Goal: Find specific page/section: Find specific page/section

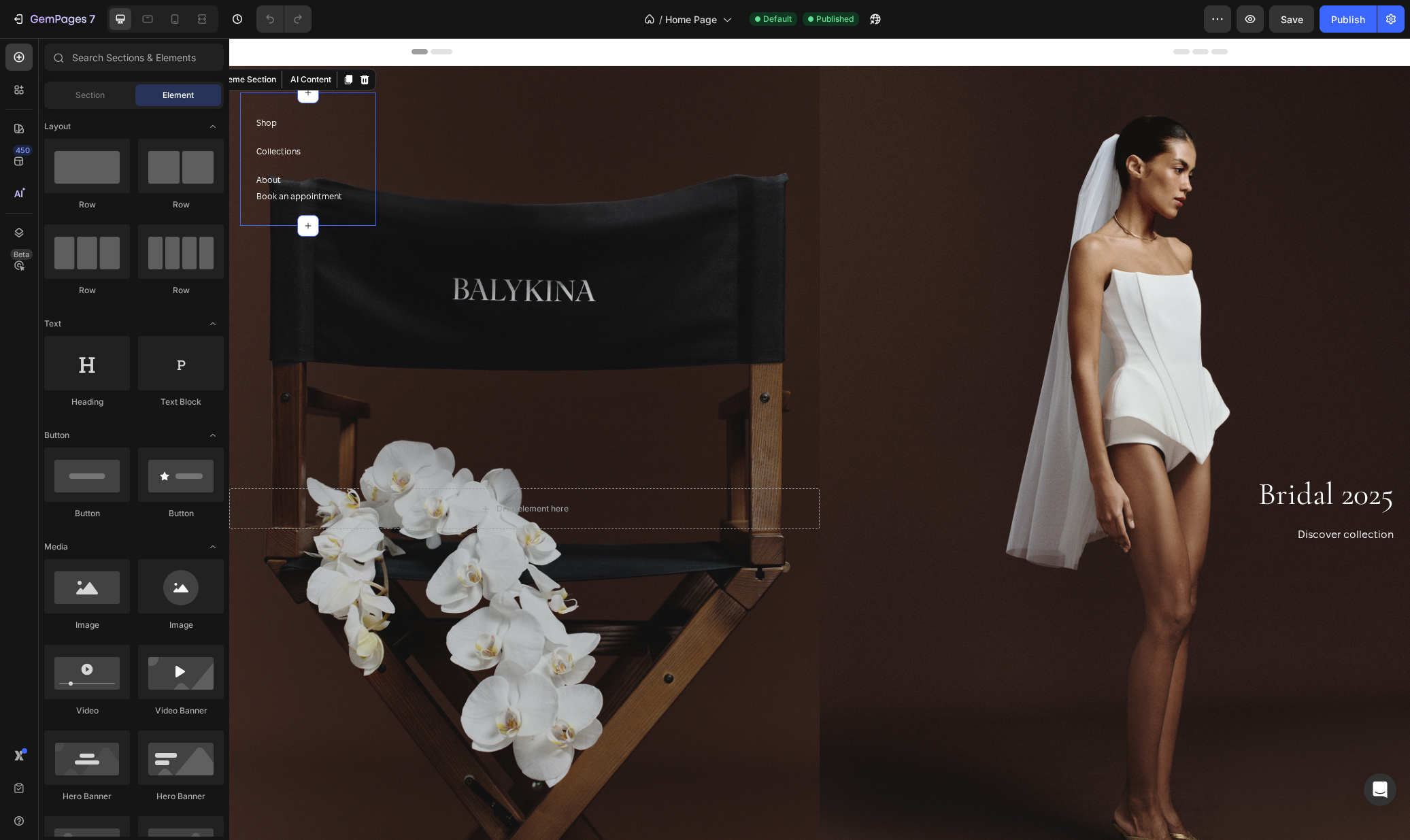
click at [272, 138] on div "Shop Button" at bounding box center [299, 129] width 86 height 29
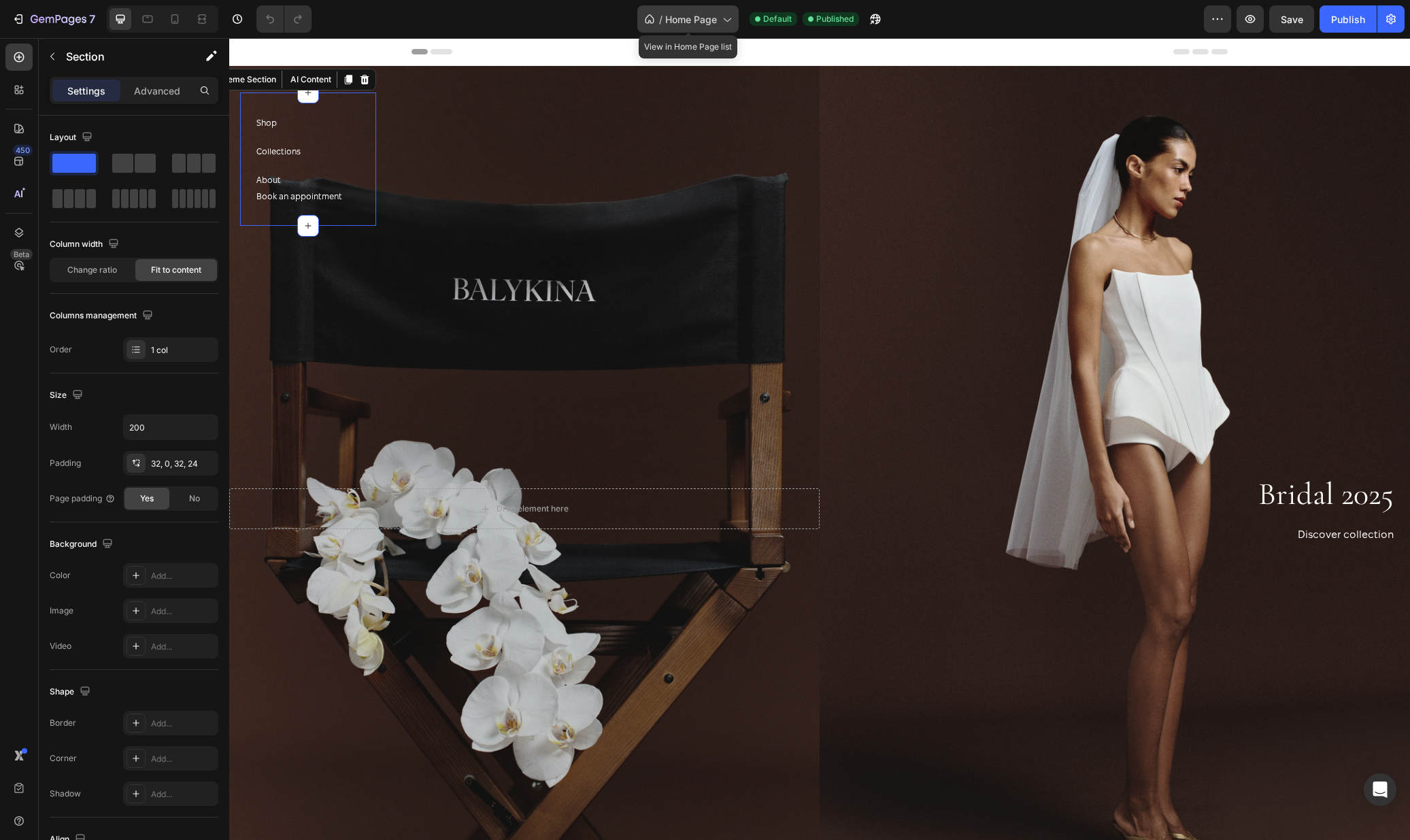
click at [702, 21] on span "Home Page" at bounding box center [691, 20] width 52 height 14
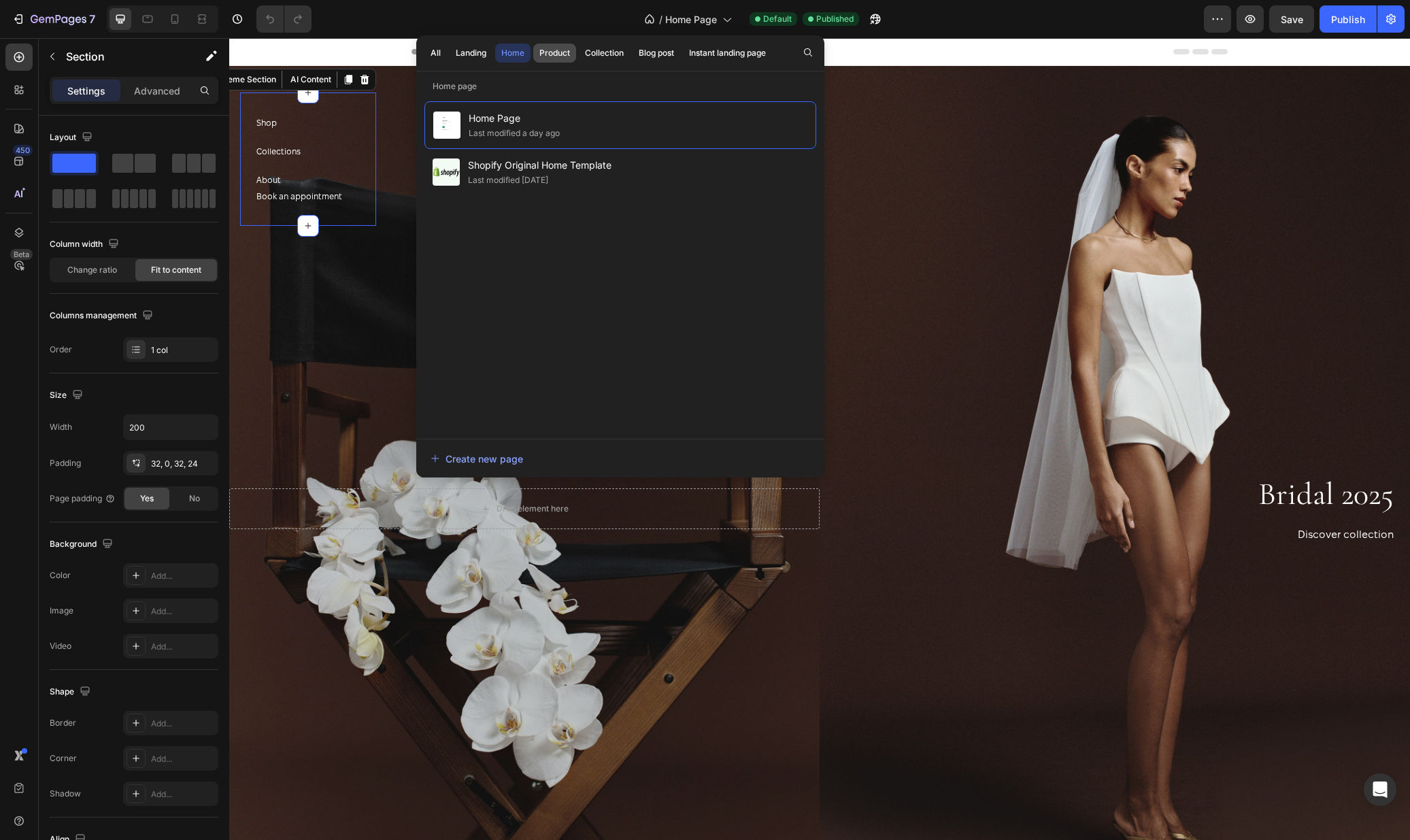
click at [547, 47] on div "Product" at bounding box center [555, 54] width 30 height 13
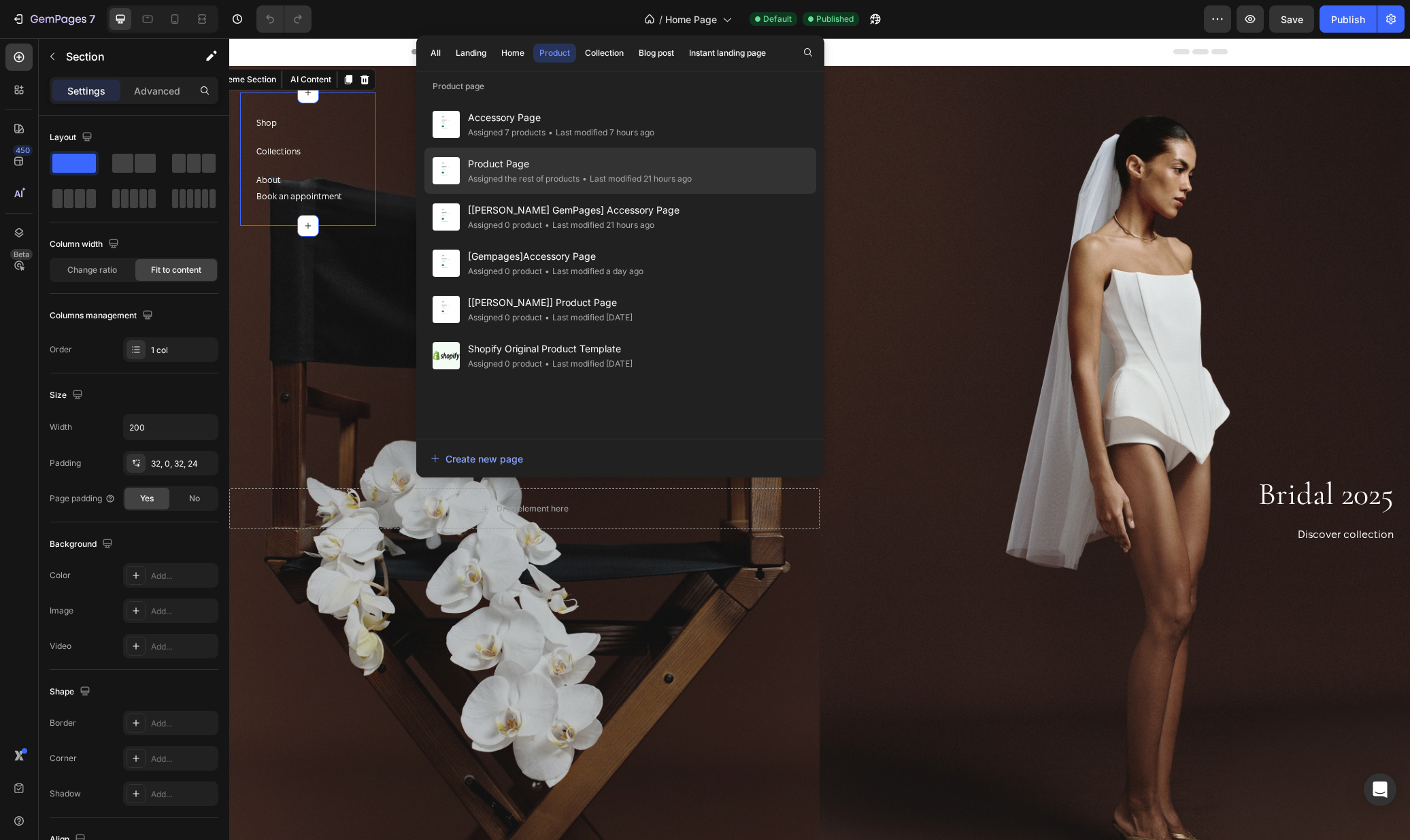
click at [506, 158] on span "Product Page" at bounding box center [580, 164] width 223 height 16
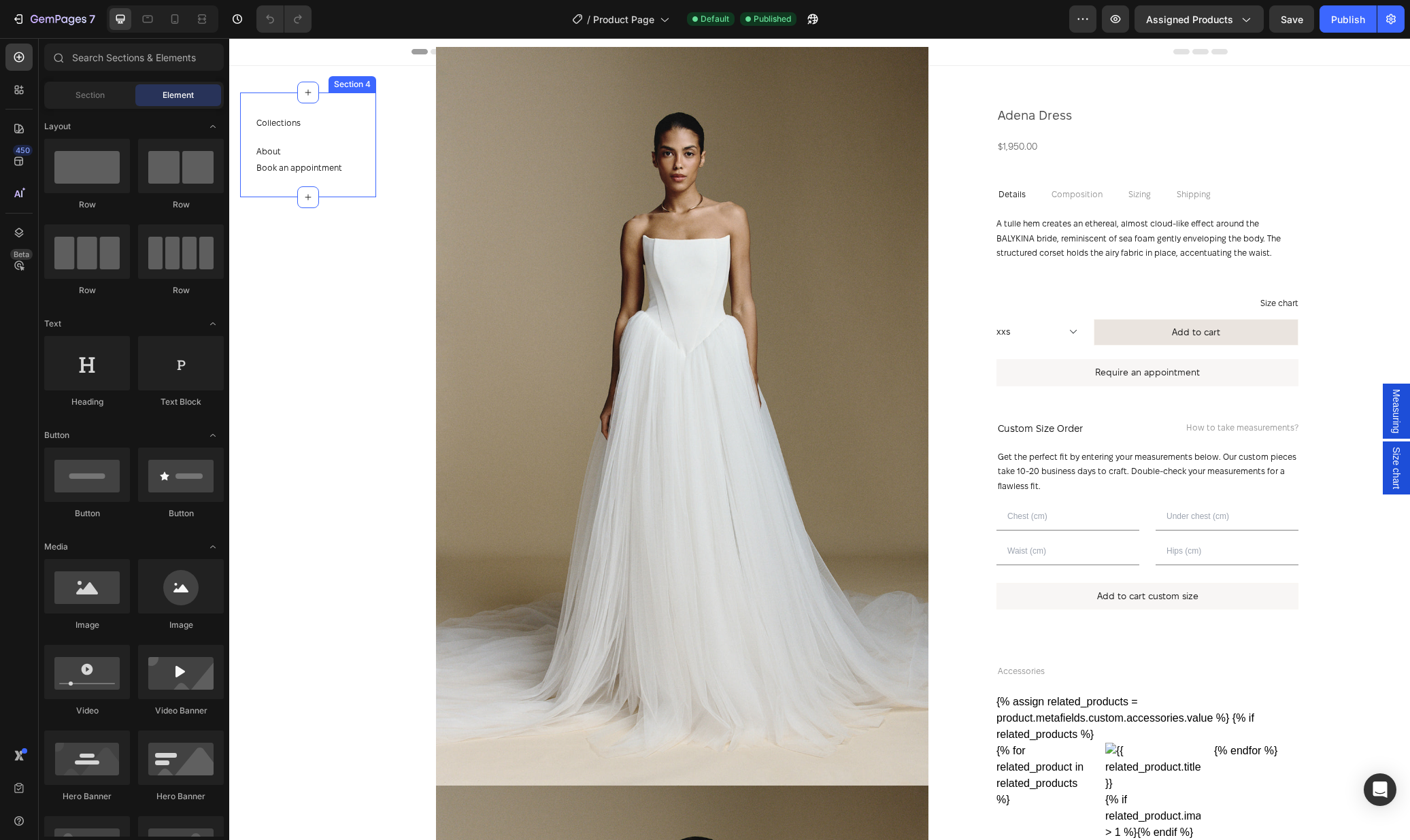
click at [333, 130] on div "Collections Button" at bounding box center [299, 129] width 86 height 29
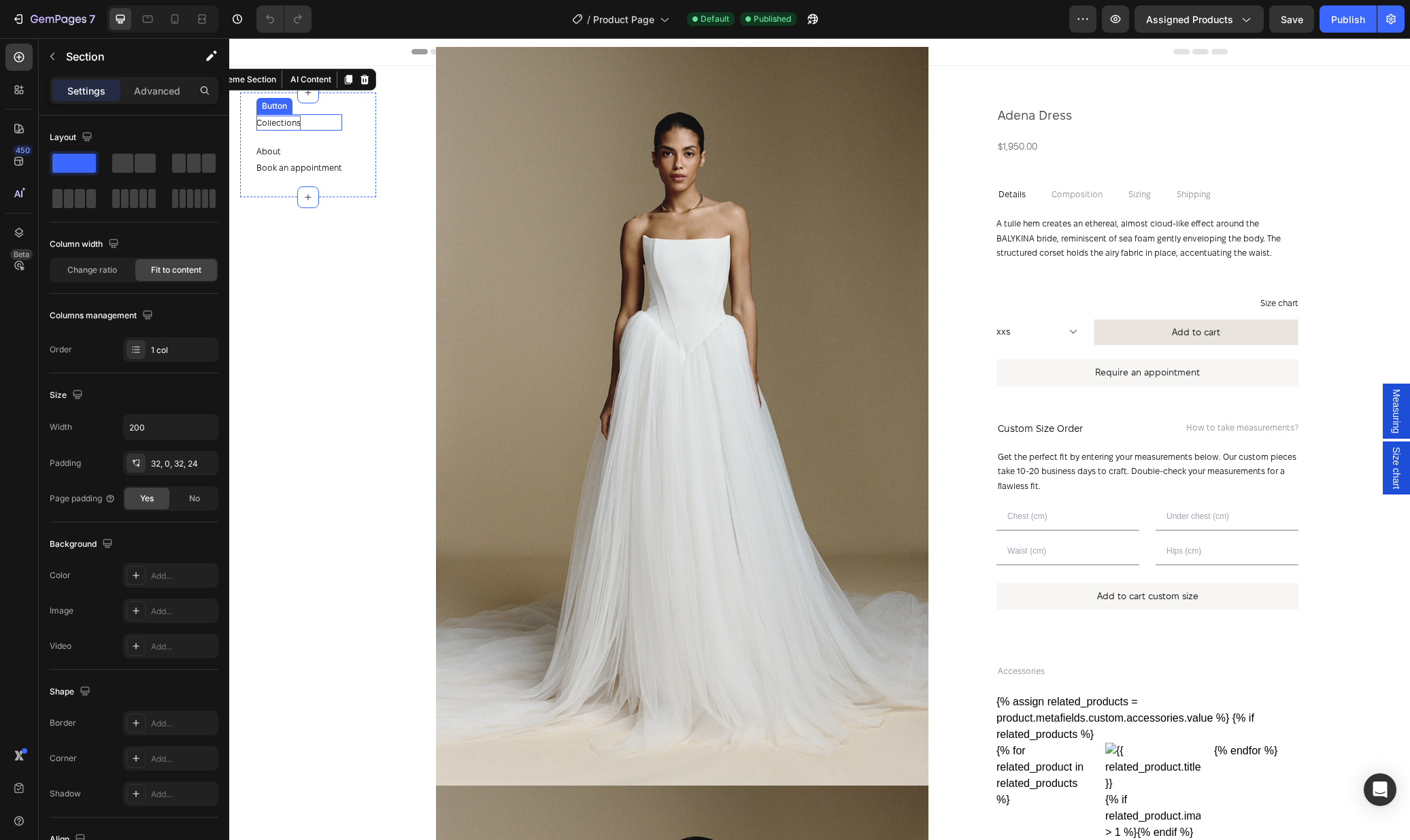
click at [286, 124] on p "Collections" at bounding box center [278, 122] width 44 height 15
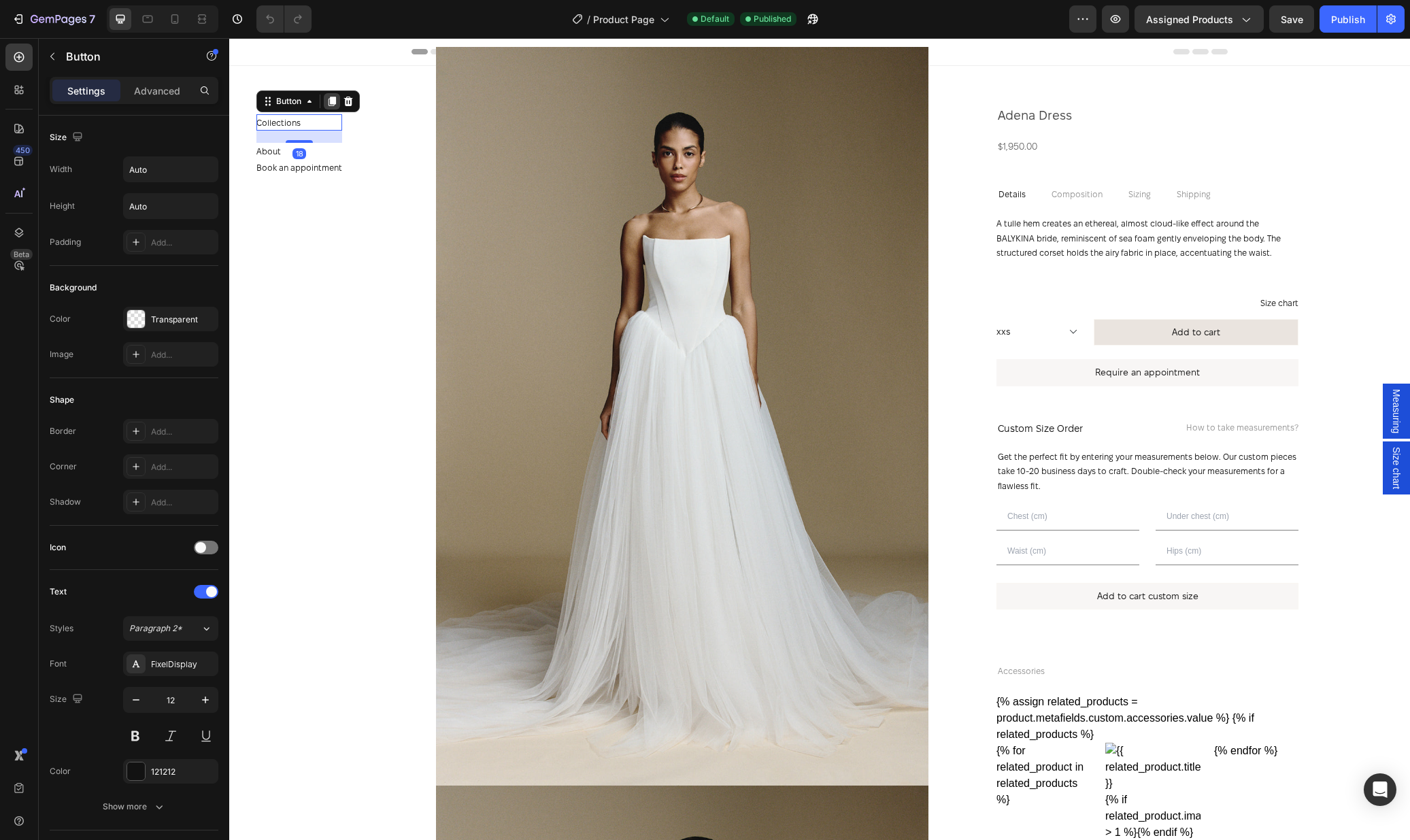
click at [328, 104] on icon at bounding box center [332, 101] width 11 height 11
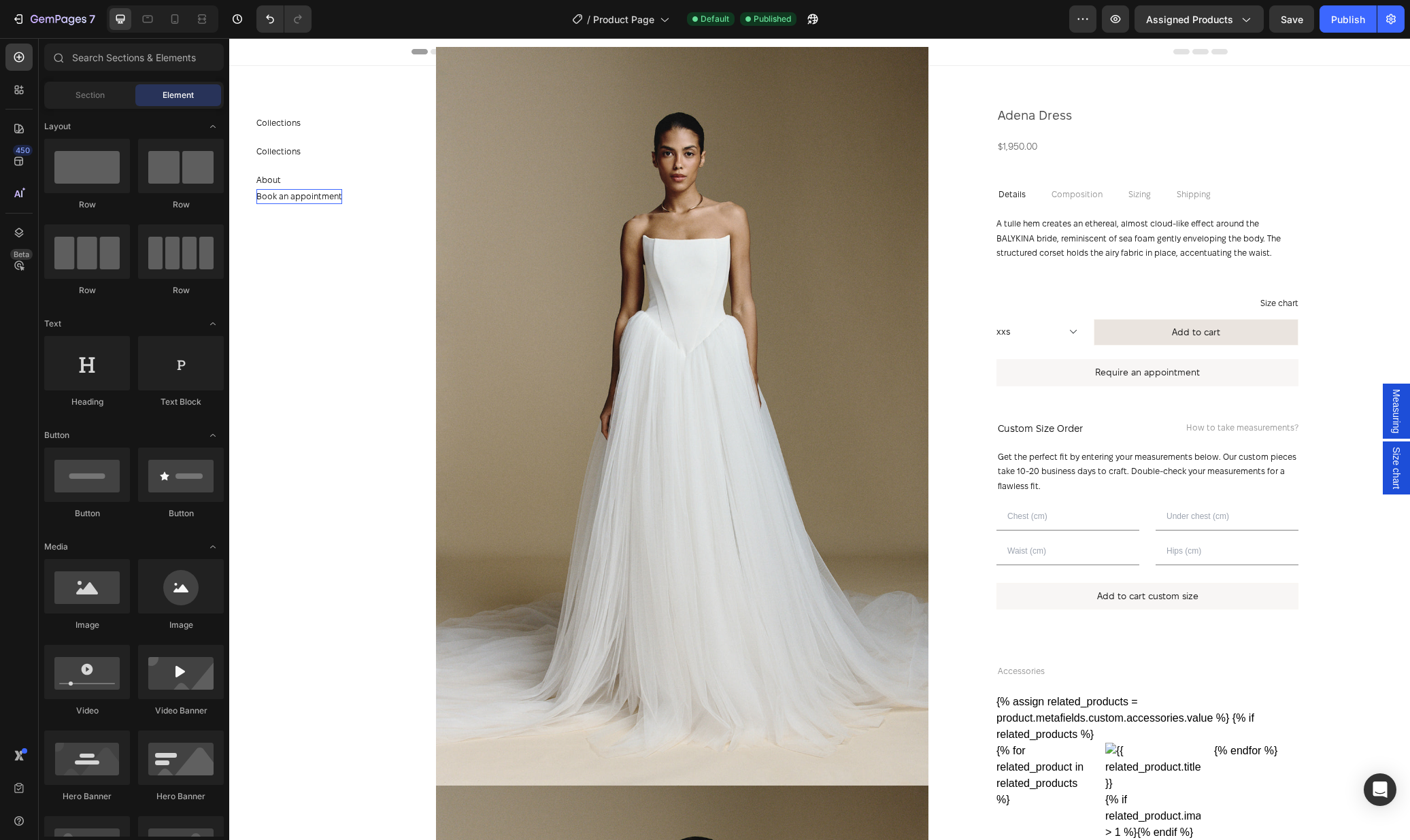
drag, startPoint x: 341, startPoint y: 242, endPoint x: 334, endPoint y: 197, distance: 45.5
click at [341, 242] on section "Collections Button Collections Button About Button Book an appointment Button S…" at bounding box center [307, 439] width 158 height 802
click at [285, 124] on p "Collections" at bounding box center [278, 122] width 44 height 15
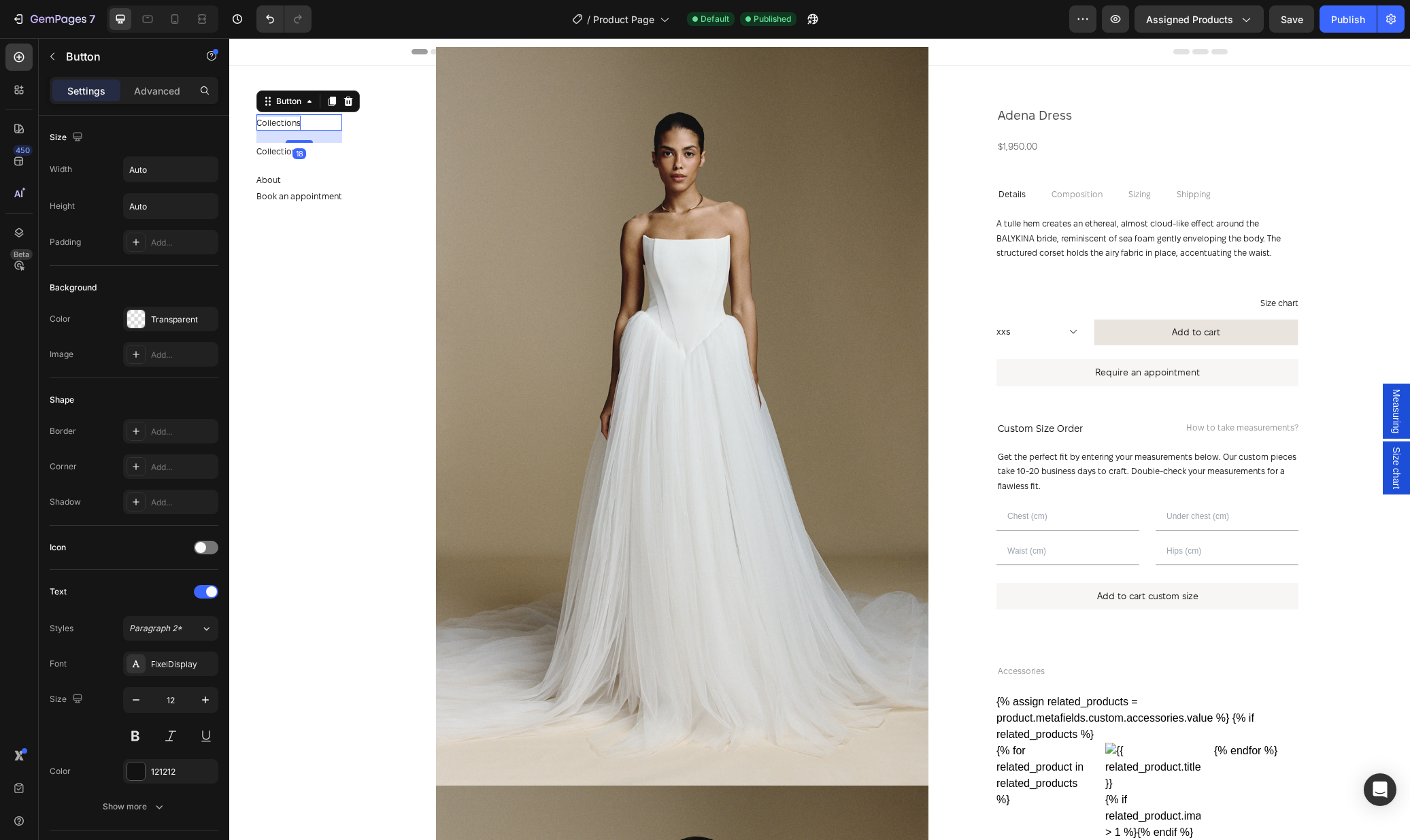
click at [285, 124] on p "Collections" at bounding box center [278, 122] width 44 height 15
click at [306, 284] on section "Shop Button 18 Collections Button About Button Book an appointment Button Secti…" at bounding box center [307, 439] width 158 height 802
click at [281, 116] on div "Shop Button 18" at bounding box center [299, 122] width 86 height 16
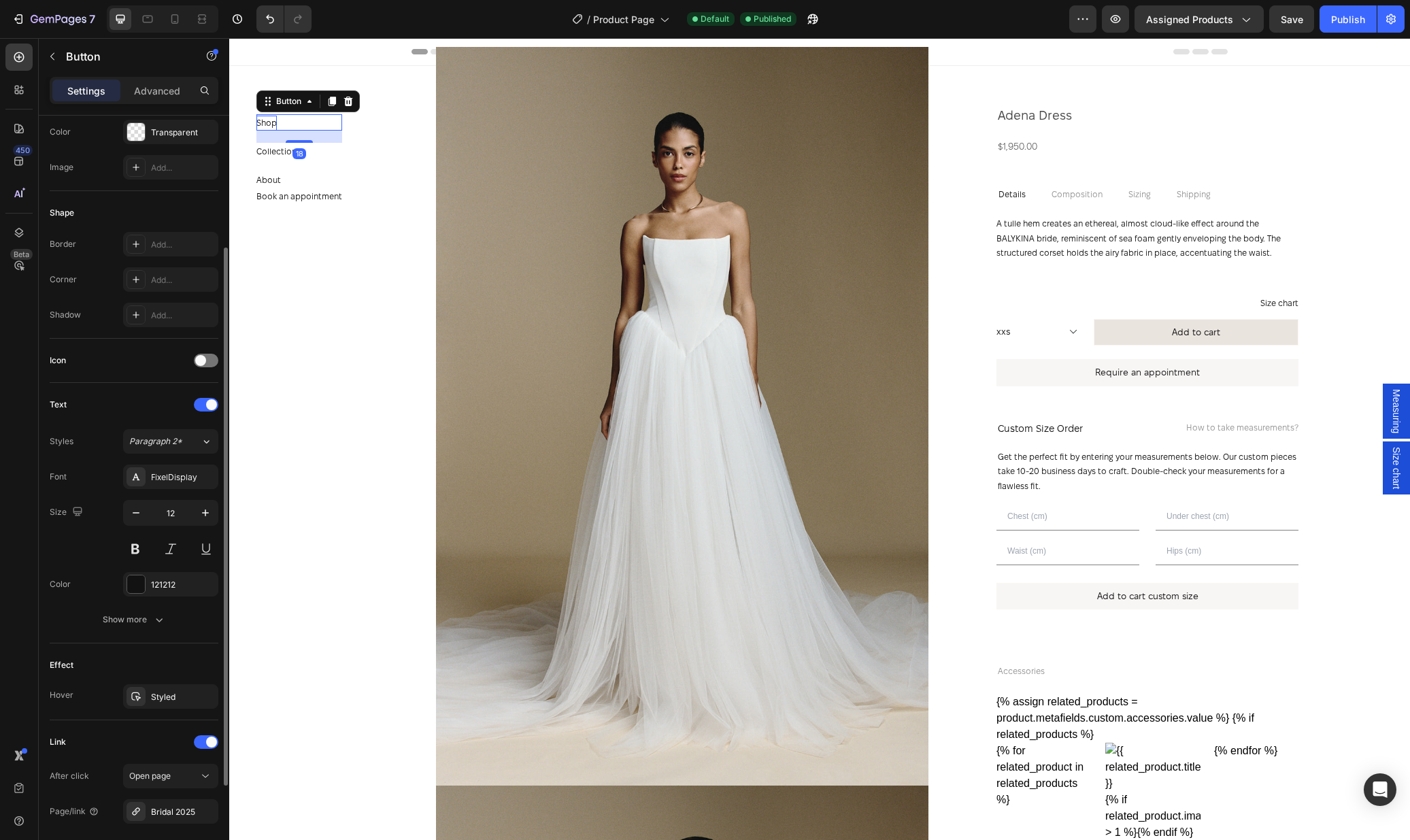
scroll to position [318, 0]
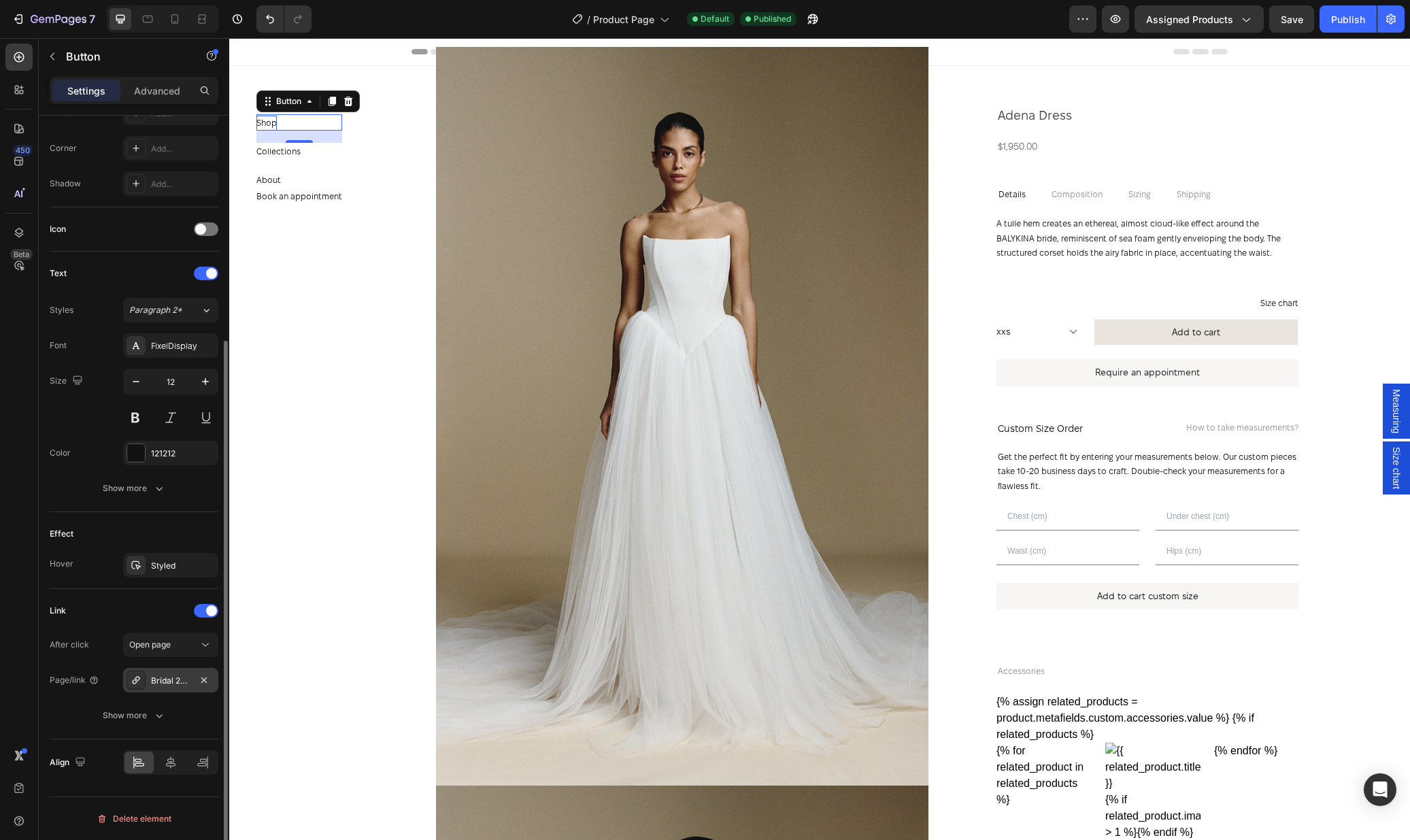
click at [163, 682] on div "Bridal 2025" at bounding box center [171, 681] width 39 height 13
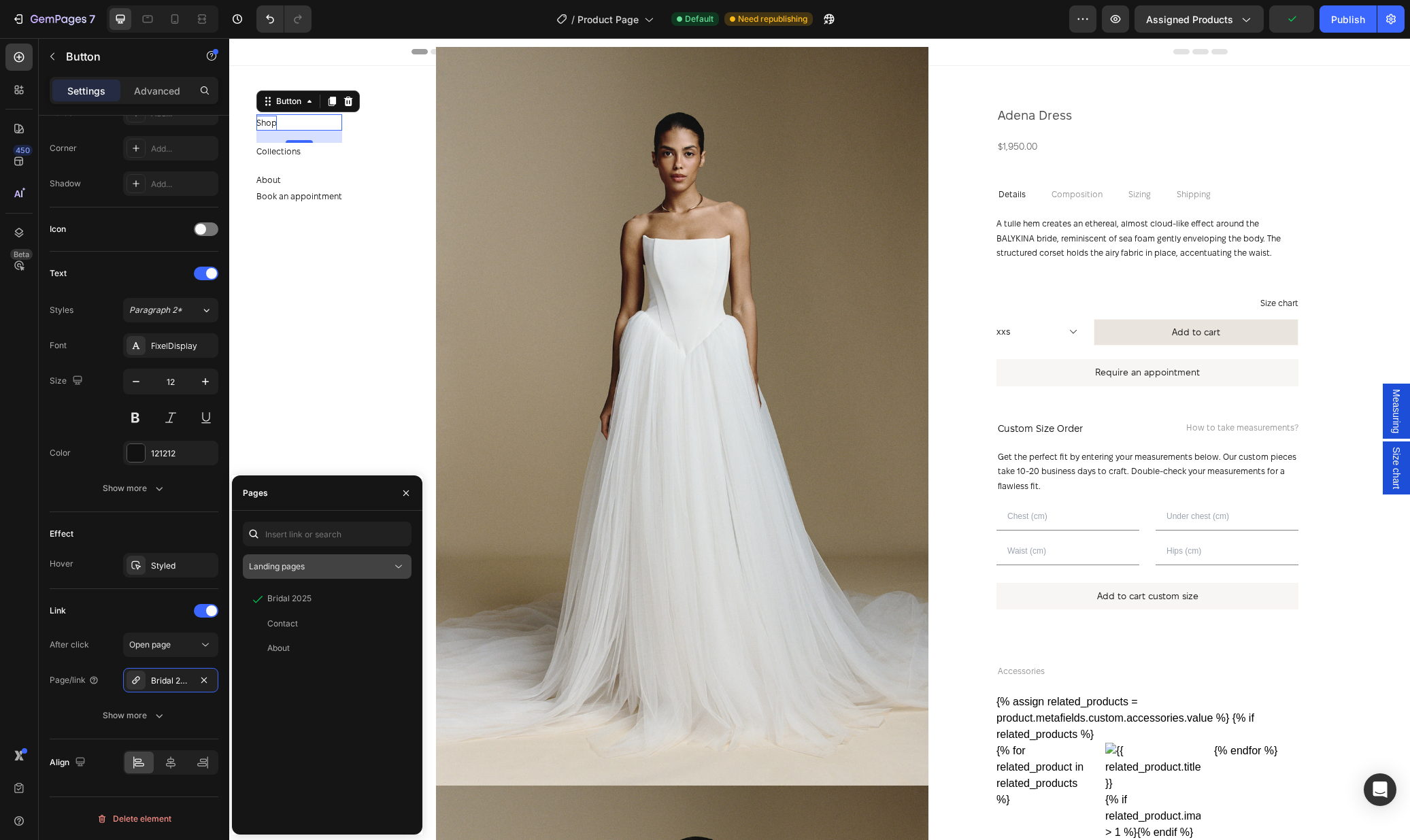
click at [315, 569] on div "Landing pages" at bounding box center [321, 567] width 143 height 13
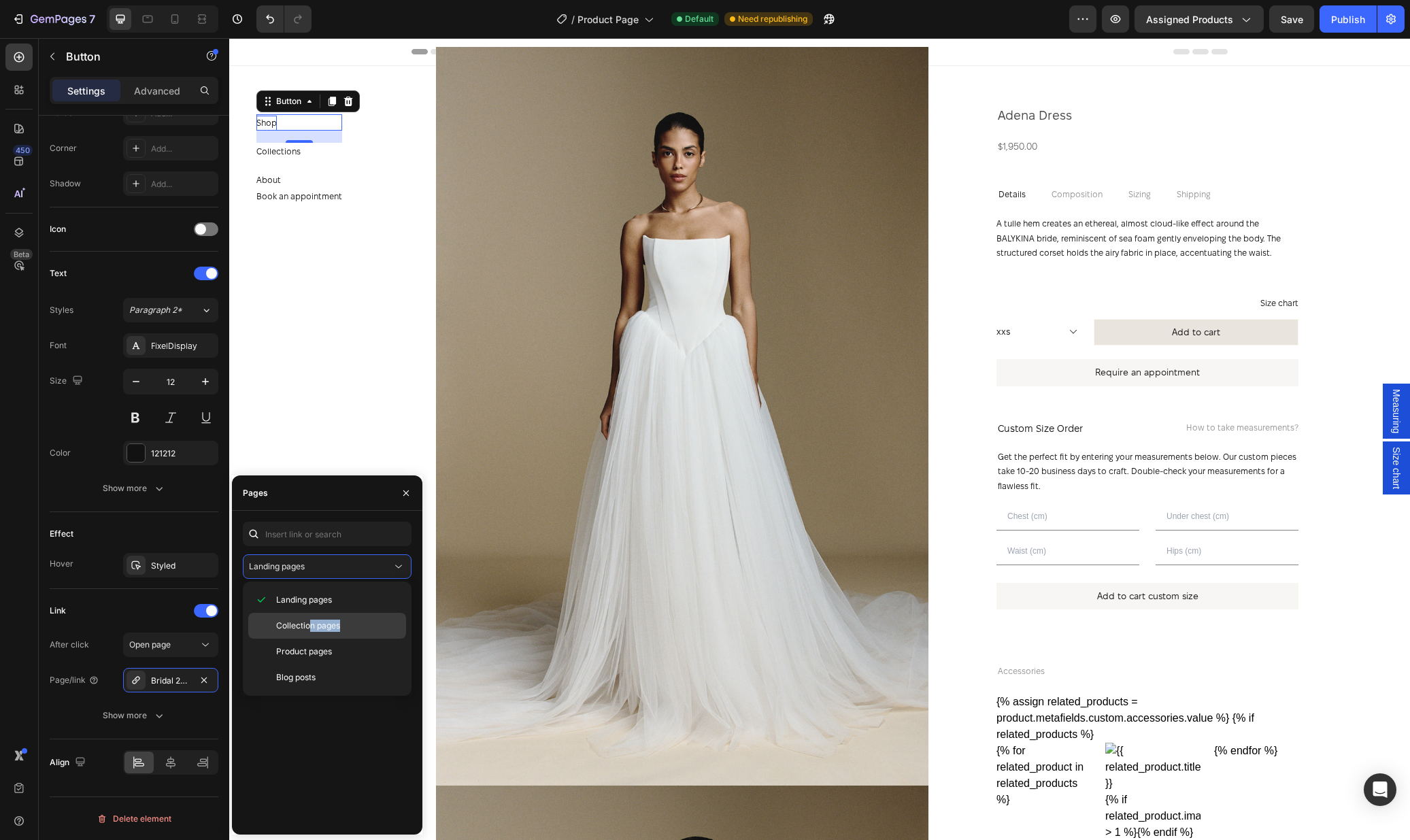
drag, startPoint x: 309, startPoint y: 639, endPoint x: 312, endPoint y: 628, distance: 11.4
click at [312, 628] on div "Landing pages Collection pages Product pages Blog posts" at bounding box center [327, 639] width 158 height 104
click at [312, 628] on span "Collection pages" at bounding box center [308, 626] width 64 height 13
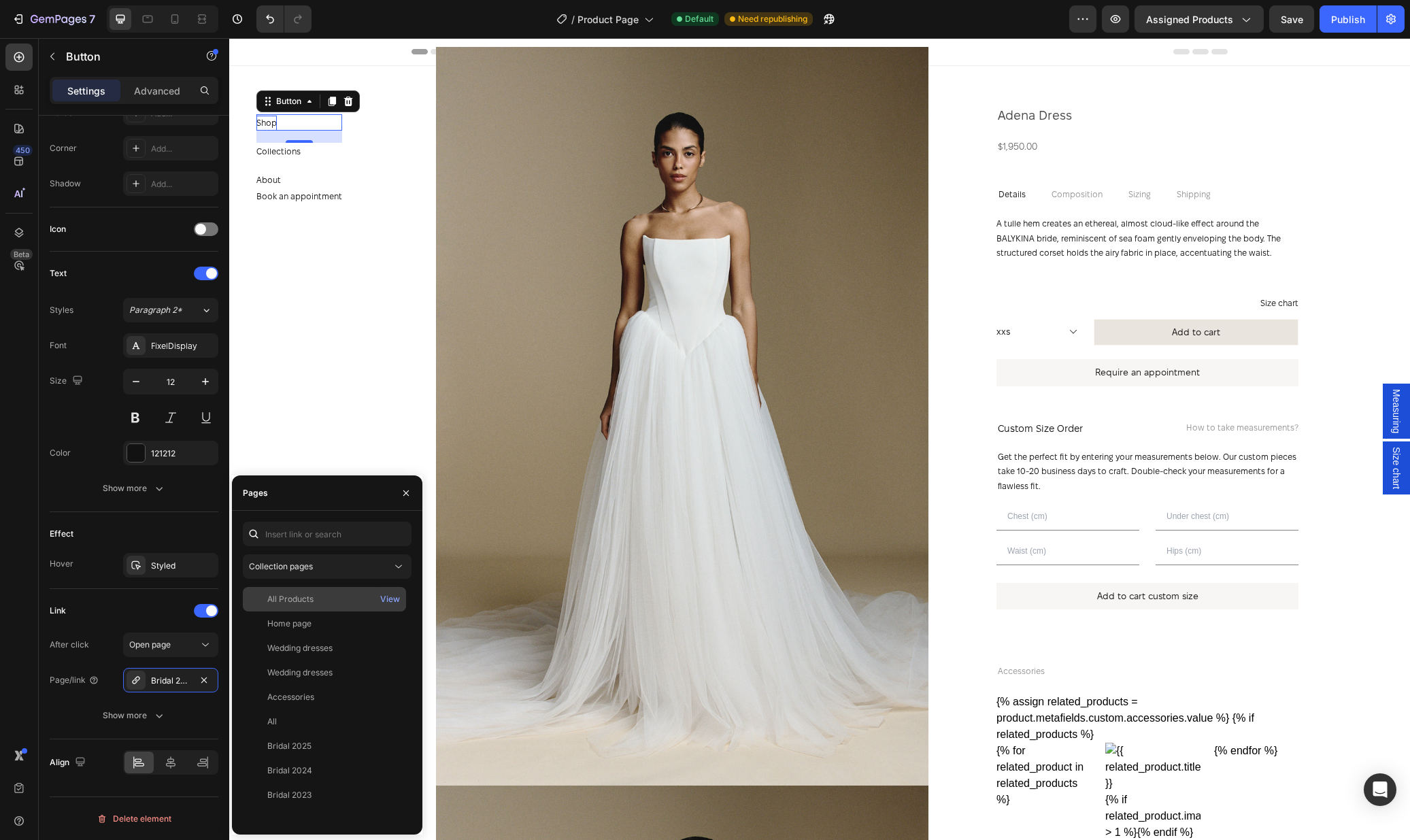
drag, startPoint x: 312, startPoint y: 613, endPoint x: 312, endPoint y: 599, distance: 14.0
click at [312, 599] on div "All Products View Home page View Wedding dresses View Wedding dresses View Acce…" at bounding box center [327, 705] width 169 height 237
click at [312, 599] on div "All Products" at bounding box center [290, 600] width 46 height 13
click at [323, 375] on section "Shop Button 18 Collections Button About Button Book an appointment Button Secti…" at bounding box center [307, 439] width 158 height 802
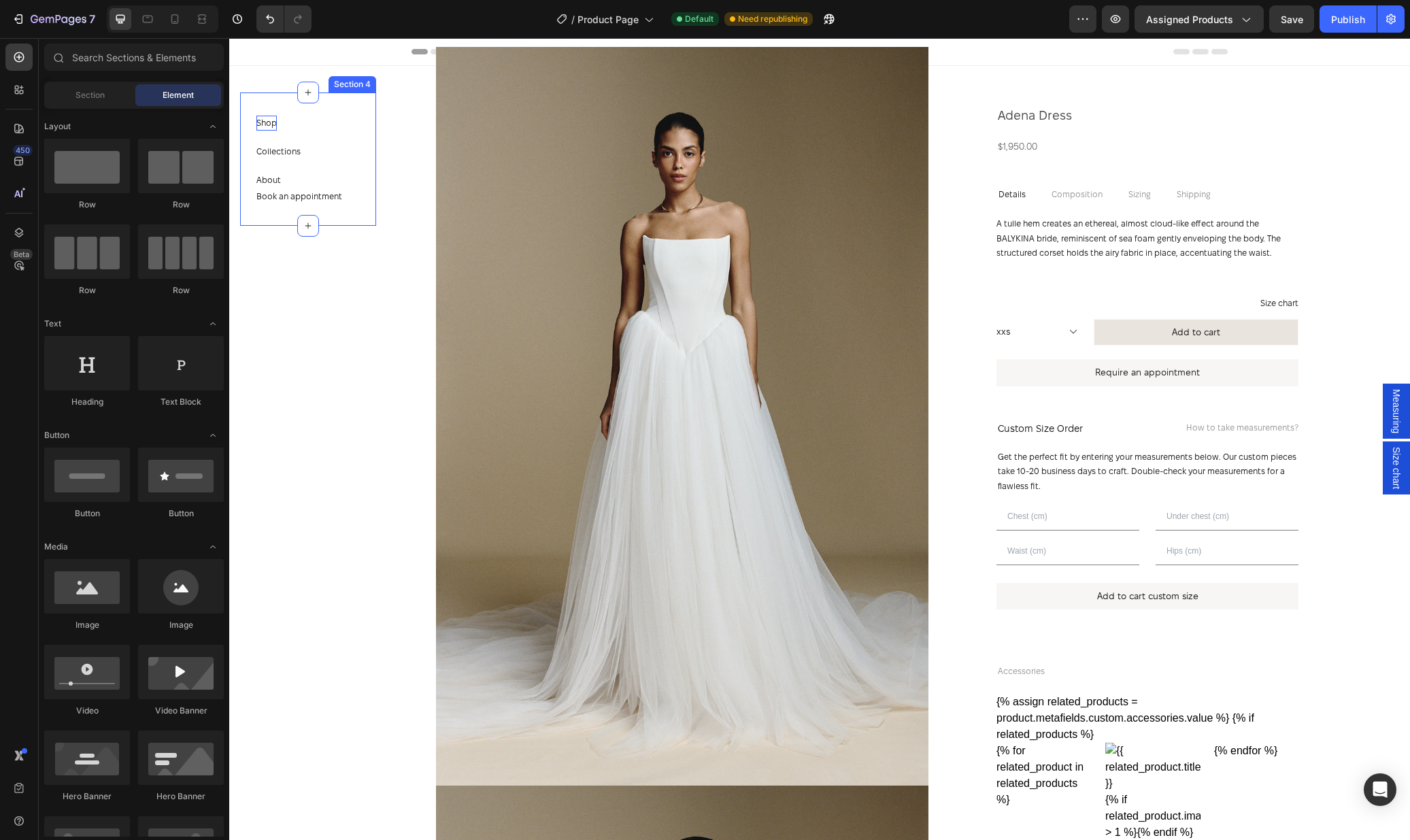
click at [343, 138] on div "Shop Button Collections Button About Button Book an appointment Button Section 4" at bounding box center [308, 159] width 136 height 133
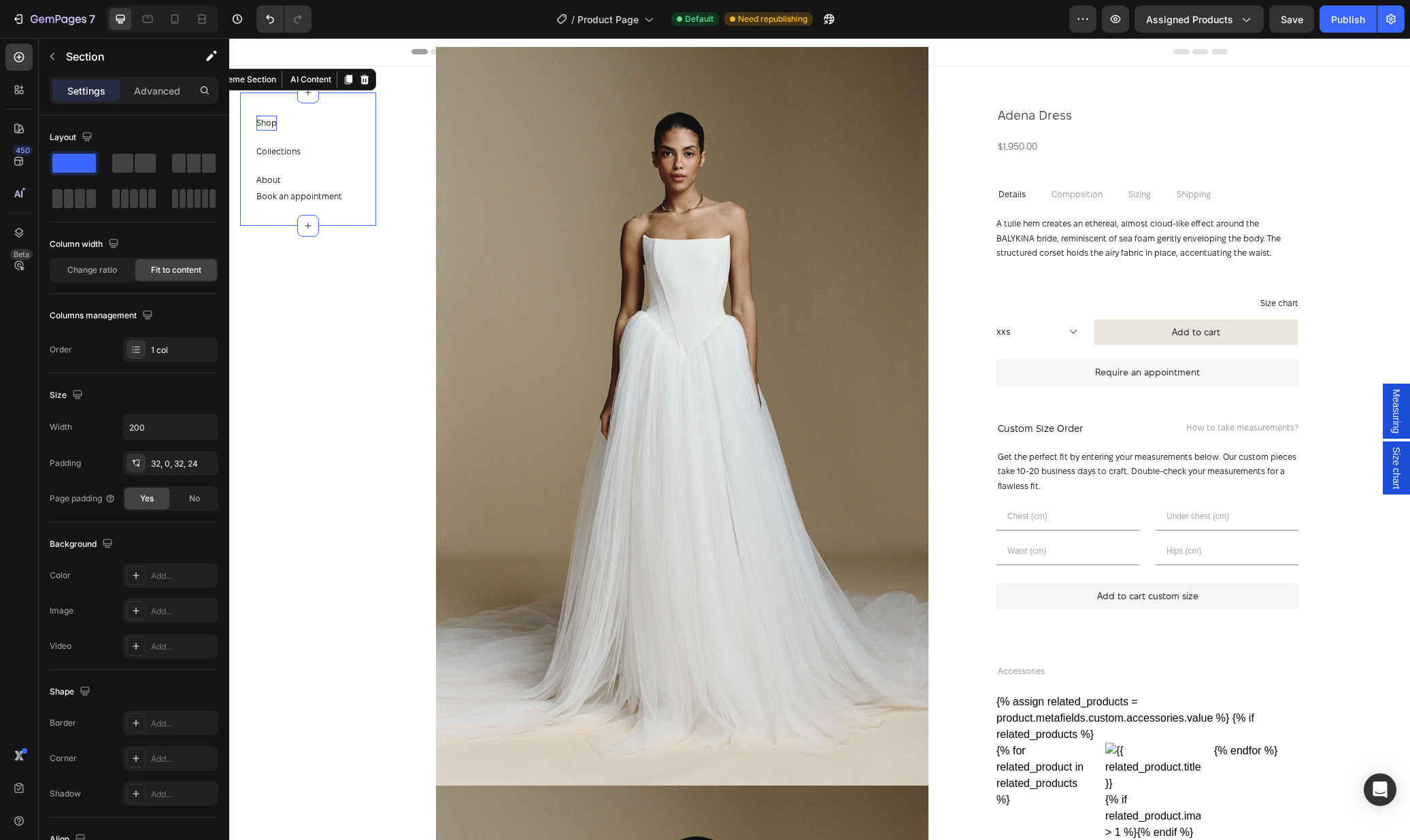
click at [377, 383] on section "Shop Button Collections Button About Button Book an appointment Button Section …" at bounding box center [307, 439] width 158 height 802
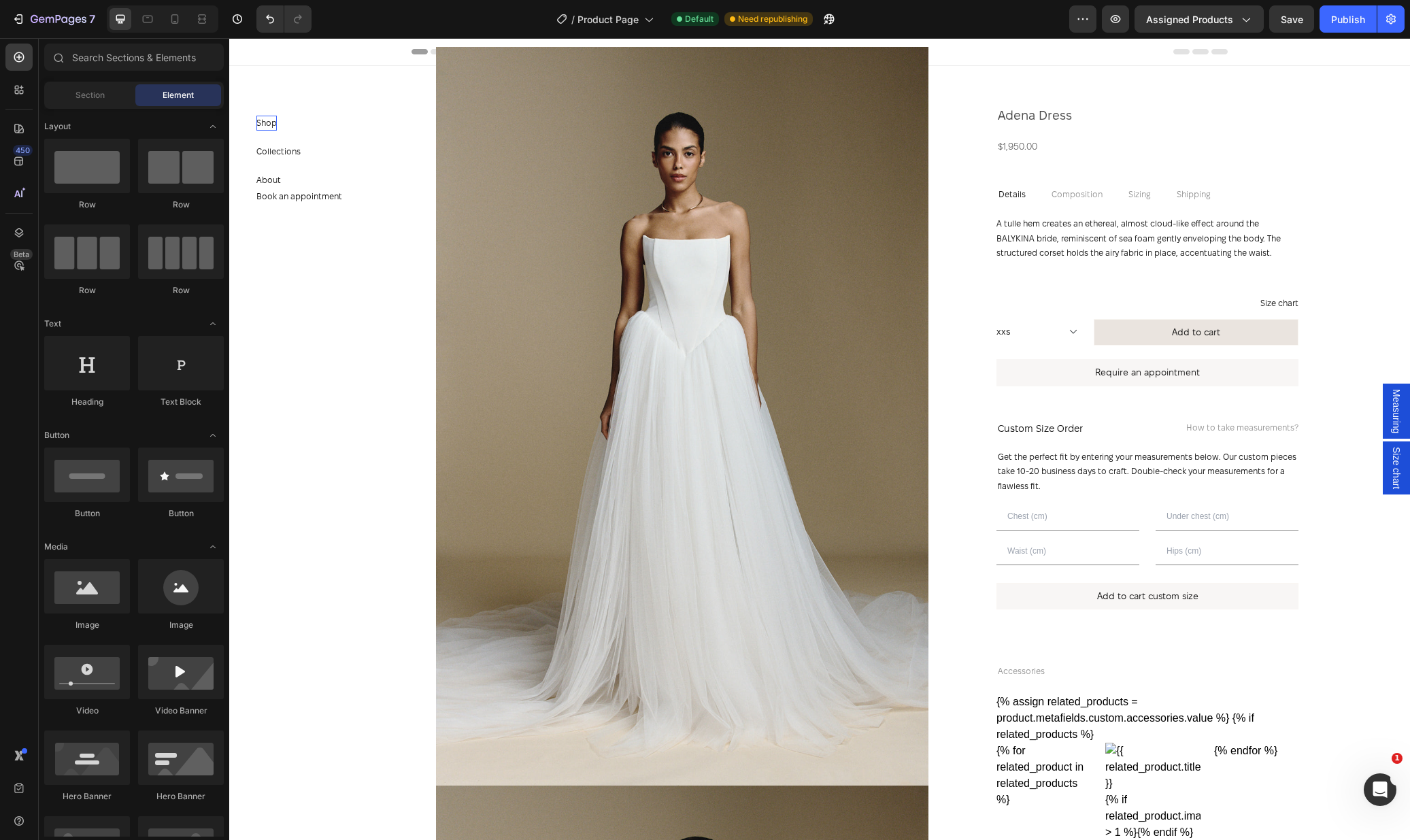
scroll to position [0, 0]
